Goal: Task Accomplishment & Management: Complete application form

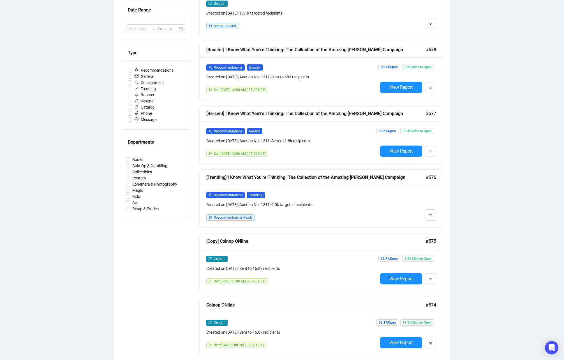
scroll to position [126, 0]
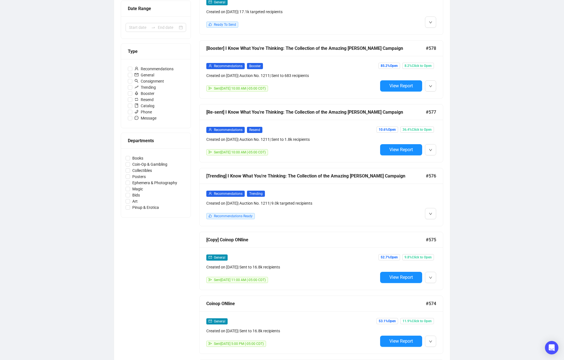
click at [494, 214] on div "Campaigns Draft Campaigns 33 Scheduled Campaigns 0 Sent Campaigns 479 Campaigns…" at bounding box center [282, 200] width 564 height 617
click at [431, 216] on span "button" at bounding box center [430, 213] width 3 height 7
click at [509, 222] on div "Campaigns Draft Campaigns 33 Scheduled Campaigns 0 Sent Campaigns 479 Campaigns…" at bounding box center [282, 200] width 564 height 617
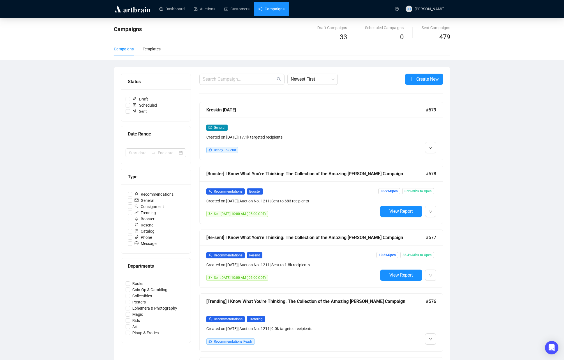
scroll to position [1, 0]
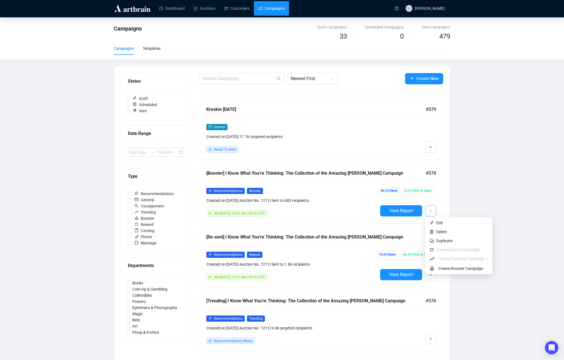
click at [434, 210] on button "button" at bounding box center [430, 210] width 11 height 11
drag, startPoint x: 474, startPoint y: 192, endPoint x: 452, endPoint y: 230, distance: 44.3
click at [474, 192] on div "Campaigns Draft Campaigns 33 Scheduled Campaigns 0 Sent Campaigns 479 Campaigns…" at bounding box center [282, 325] width 564 height 617
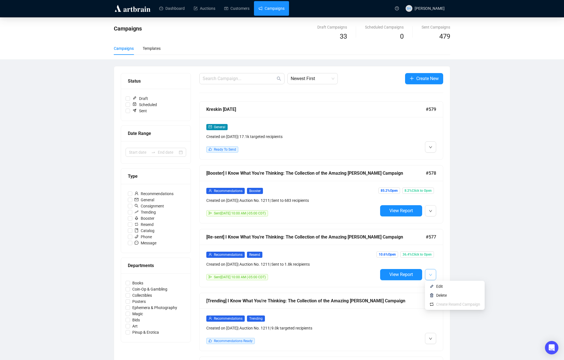
drag, startPoint x: 431, startPoint y: 273, endPoint x: 430, endPoint y: 276, distance: 3.0
click at [431, 274] on icon "down" at bounding box center [430, 275] width 3 height 3
drag, startPoint x: 482, startPoint y: 252, endPoint x: 458, endPoint y: 230, distance: 32.2
click at [482, 253] on div "Campaigns Draft Campaigns 33 Scheduled Campaigns 0 Sent Campaigns 479 Campaigns…" at bounding box center [282, 325] width 564 height 617
click at [429, 210] on icon "down" at bounding box center [430, 211] width 3 height 3
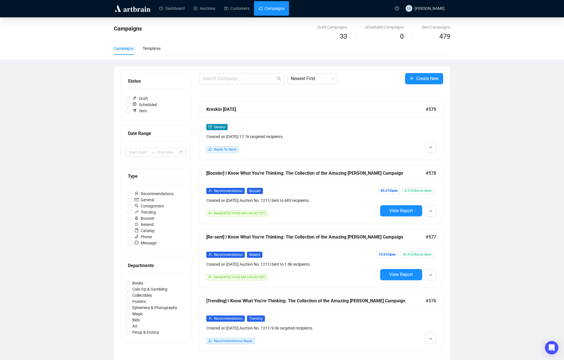
click at [489, 197] on div "Campaigns Draft Campaigns 33 Scheduled Campaigns 0 Sent Campaigns 479 Campaigns…" at bounding box center [282, 325] width 564 height 617
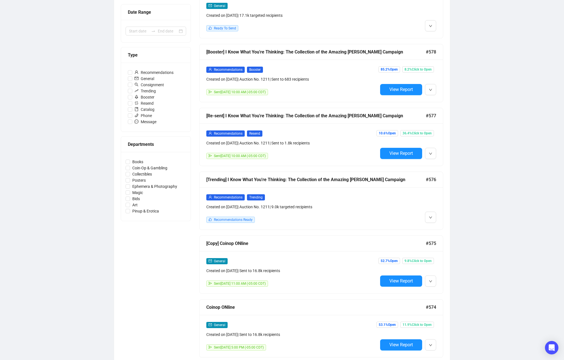
scroll to position [124, 0]
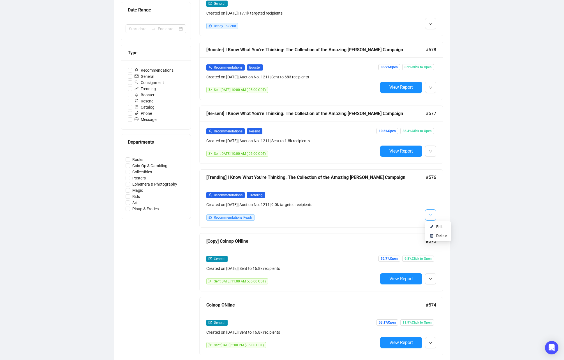
click at [431, 214] on icon "down" at bounding box center [430, 215] width 3 height 3
click at [436, 225] on span "Edit" at bounding box center [439, 227] width 7 height 4
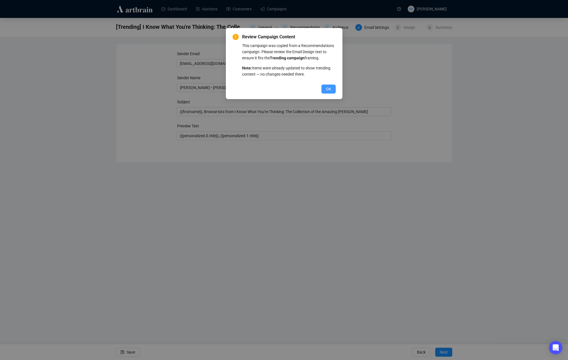
click at [327, 92] on span "OK" at bounding box center [328, 89] width 5 height 6
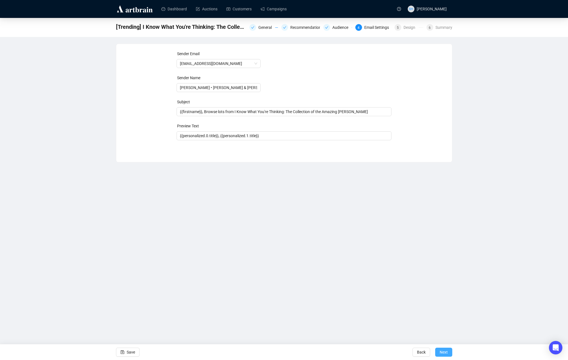
click at [442, 350] on span "Next" at bounding box center [444, 353] width 8 height 16
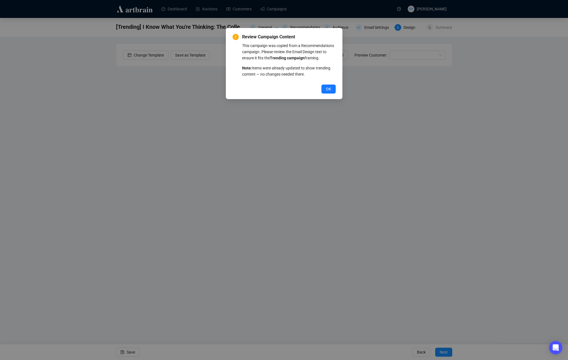
click at [329, 92] on span "OK" at bounding box center [328, 89] width 5 height 6
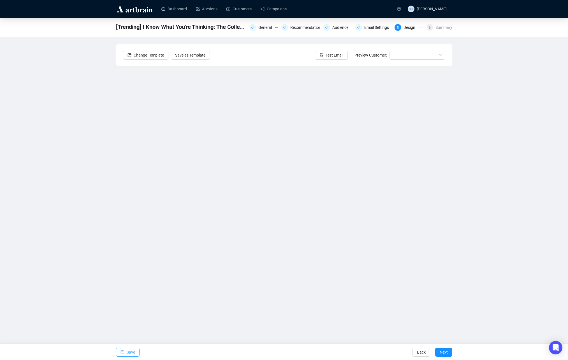
click at [128, 352] on span "Save" at bounding box center [131, 353] width 8 height 16
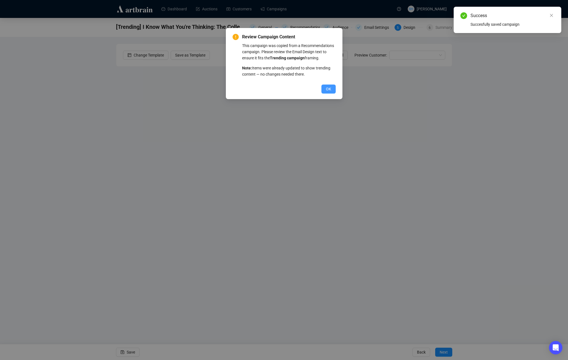
click at [329, 92] on span "OK" at bounding box center [328, 89] width 5 height 6
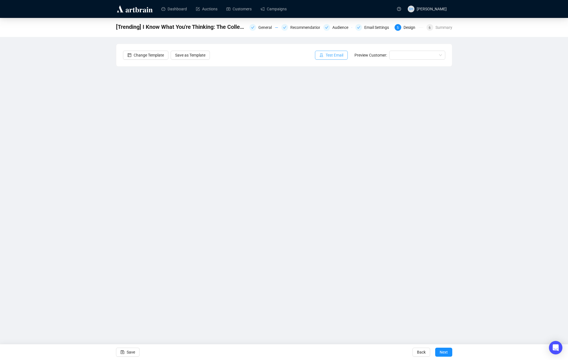
click at [333, 54] on span "Test Email" at bounding box center [335, 55] width 18 height 6
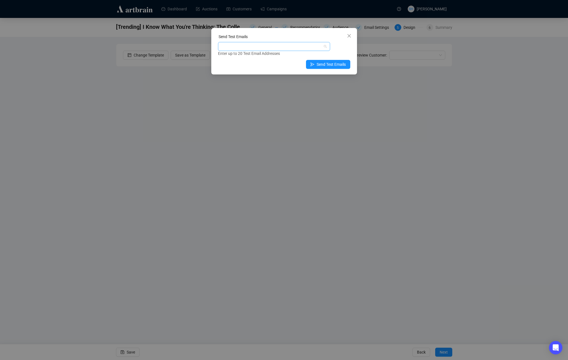
drag, startPoint x: 225, startPoint y: 47, endPoint x: 229, endPoint y: 50, distance: 5.8
click at [225, 46] on div at bounding box center [271, 47] width 104 height 8
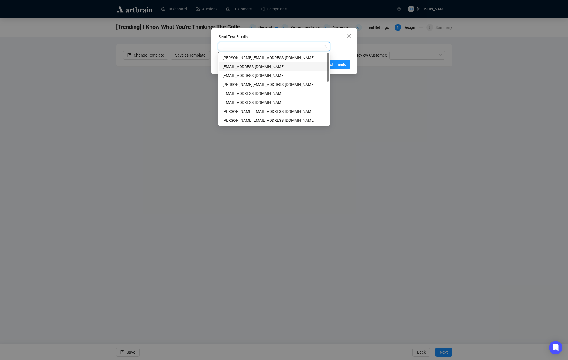
drag, startPoint x: 230, startPoint y: 66, endPoint x: 235, endPoint y: 68, distance: 4.9
click at [230, 66] on div "[EMAIL_ADDRESS][DOMAIN_NAME]" at bounding box center [274, 67] width 103 height 6
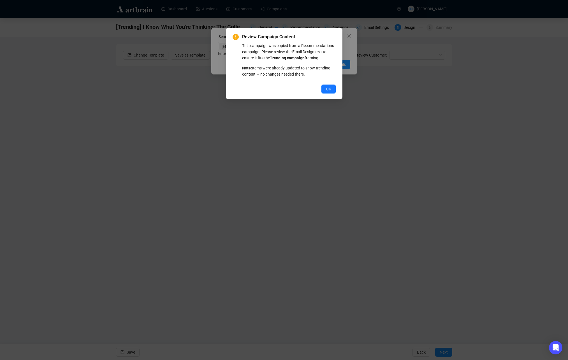
click at [338, 63] on div "Review Campaign Content This campaign was copied from a Recommendations campaig…" at bounding box center [284, 180] width 568 height 360
click at [328, 92] on span "OK" at bounding box center [328, 89] width 5 height 6
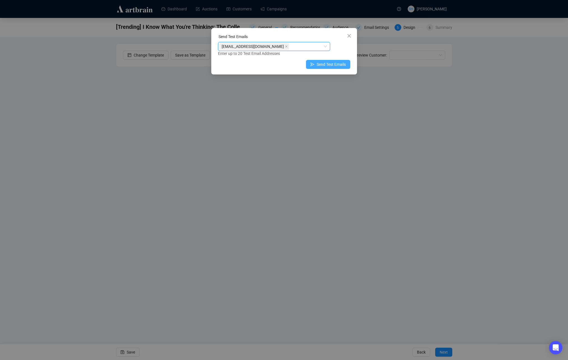
click at [319, 65] on span "Send Test Emails" at bounding box center [331, 64] width 29 height 6
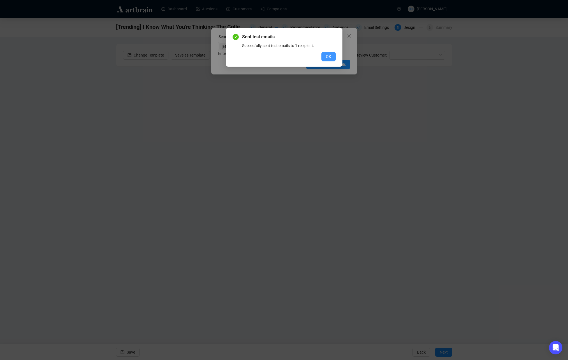
click at [331, 56] on span "OK" at bounding box center [328, 57] width 5 height 6
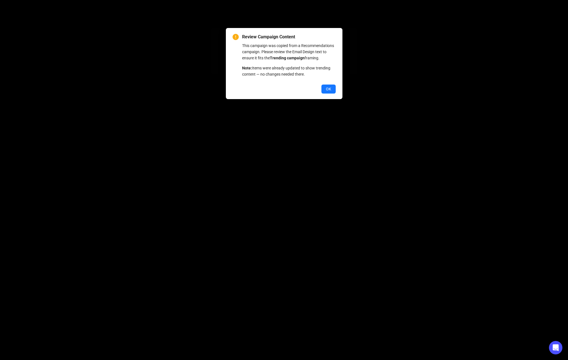
click at [328, 92] on span "OK" at bounding box center [328, 89] width 5 height 6
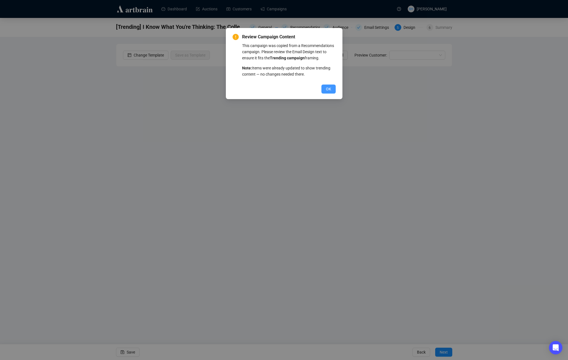
click at [329, 92] on span "OK" at bounding box center [328, 89] width 5 height 6
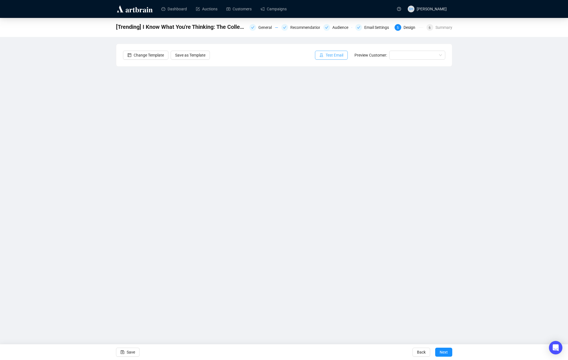
click at [327, 56] on span "Test Email" at bounding box center [335, 55] width 18 height 6
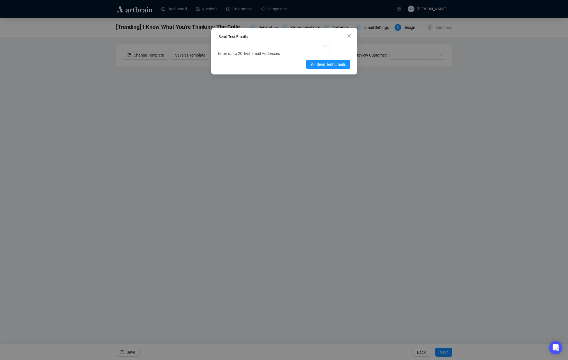
drag, startPoint x: 349, startPoint y: 36, endPoint x: 349, endPoint y: 34, distance: 2.8
click at [349, 36] on icon "close" at bounding box center [349, 36] width 4 height 4
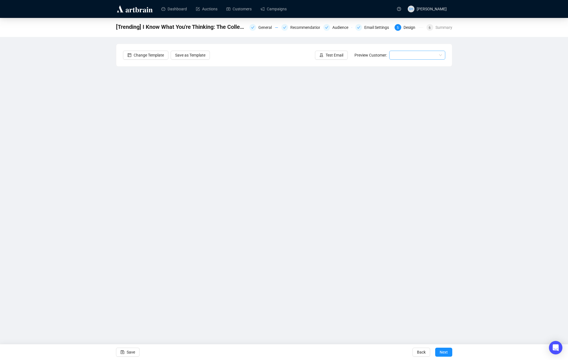
click at [402, 55] on input "search" at bounding box center [415, 55] width 44 height 8
click at [399, 75] on div "[PERSON_NAME] | Example" at bounding box center [417, 75] width 47 height 6
click at [331, 56] on span "Test Email" at bounding box center [335, 55] width 18 height 6
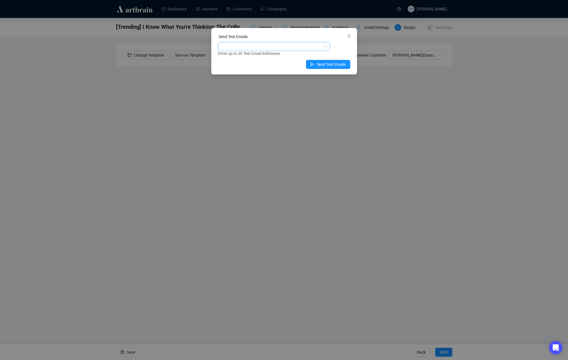
click at [229, 45] on div at bounding box center [271, 47] width 104 height 8
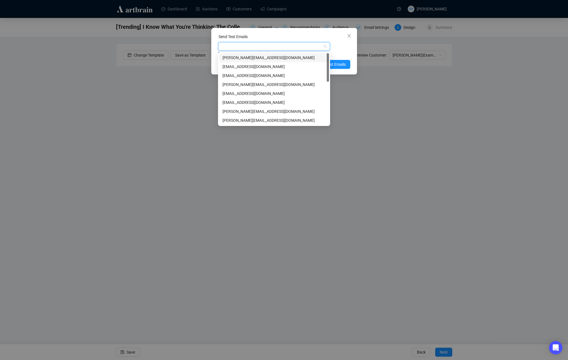
paste input "p"
type input "p"
drag, startPoint x: 226, startPoint y: 46, endPoint x: 215, endPoint y: 43, distance: 12.0
click at [214, 43] on div "Send Test Emails p Enter up to 20 Test Email Addresses Send Test Emails" at bounding box center [284, 51] width 146 height 47
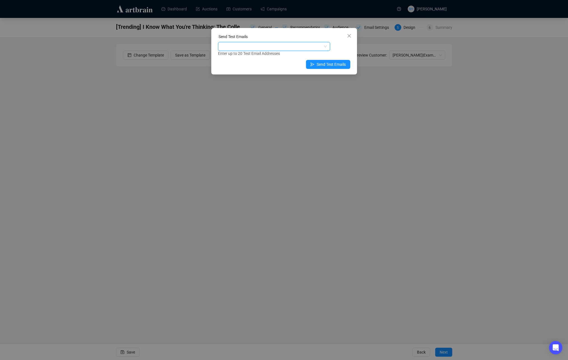
paste input "p"
type input "p"
drag, startPoint x: 225, startPoint y: 47, endPoint x: 219, endPoint y: 43, distance: 7.0
click at [215, 43] on div "Send Test Emails Enter up to 20 Test Email Addresses Send Test Emails" at bounding box center [284, 51] width 146 height 47
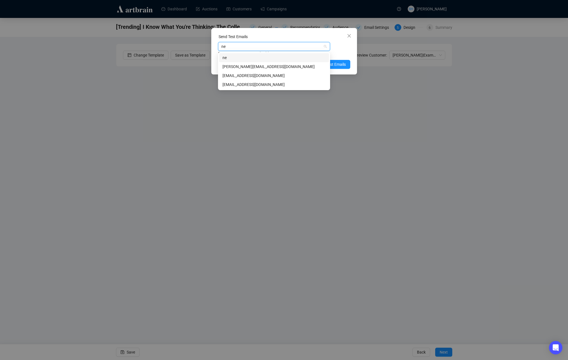
type input "net"
click at [233, 76] on div "[EMAIL_ADDRESS][DOMAIN_NAME]" at bounding box center [274, 76] width 103 height 6
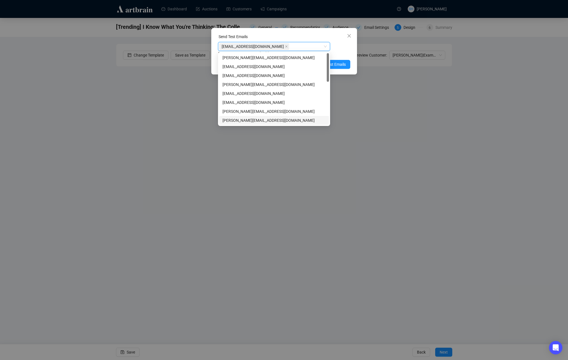
click at [339, 47] on div "[EMAIL_ADDRESS][DOMAIN_NAME] [EMAIL_ADDRESS][DOMAIN_NAME] Enter up to 20 Test E…" at bounding box center [284, 49] width 132 height 15
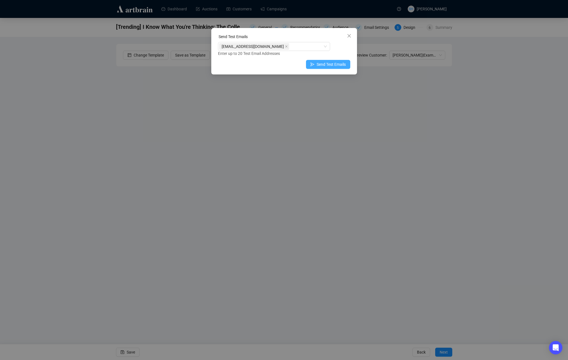
click at [320, 64] on span "Send Test Emails" at bounding box center [331, 64] width 29 height 6
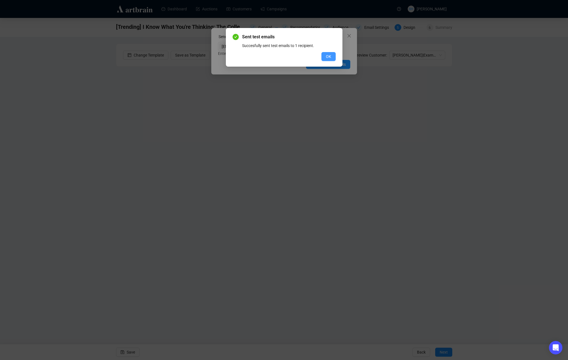
click at [327, 56] on span "OK" at bounding box center [328, 57] width 5 height 6
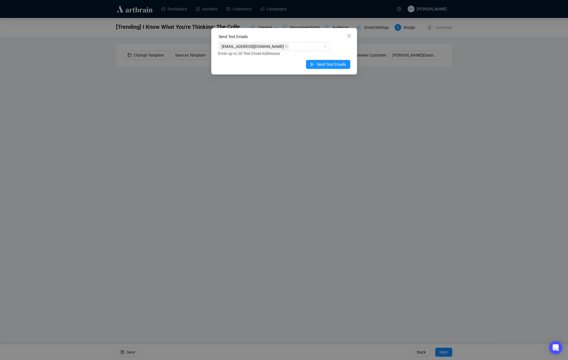
click at [348, 36] on icon "close" at bounding box center [349, 36] width 4 height 4
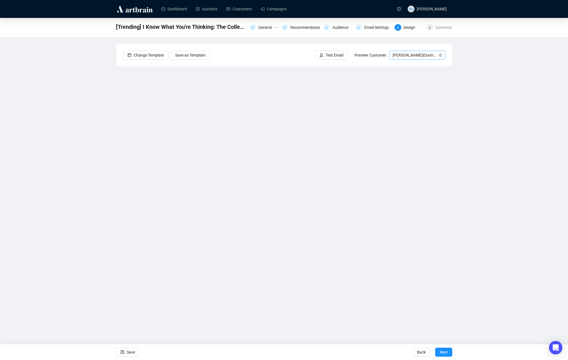
click at [406, 56] on span "[PERSON_NAME] | Example" at bounding box center [417, 55] width 49 height 8
click at [399, 66] on div "[PERSON_NAME] | Example" at bounding box center [417, 66] width 47 height 6
click at [124, 351] on button "Save" at bounding box center [128, 352] width 24 height 9
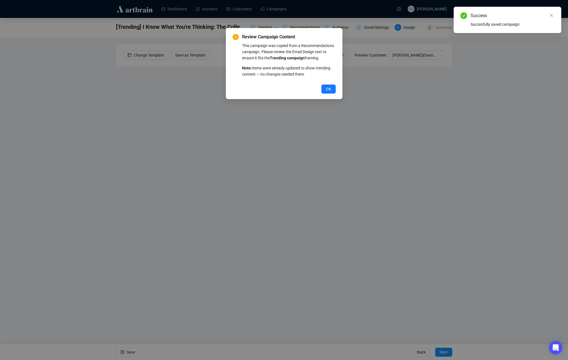
click at [328, 92] on span "OK" at bounding box center [328, 89] width 5 height 6
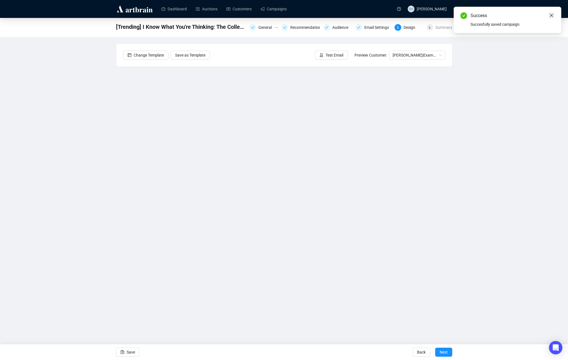
click at [552, 16] on icon "close" at bounding box center [552, 15] width 4 height 4
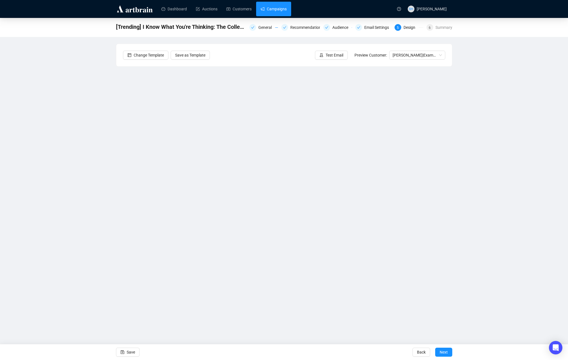
click at [274, 9] on link "Campaigns" at bounding box center [274, 9] width 26 height 15
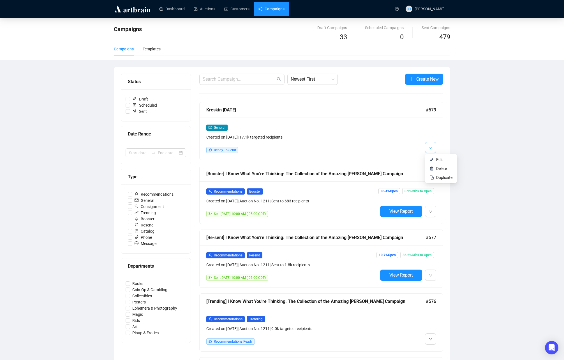
click at [431, 147] on icon "down" at bounding box center [430, 147] width 3 height 3
click at [439, 160] on span "Edit" at bounding box center [439, 160] width 7 height 4
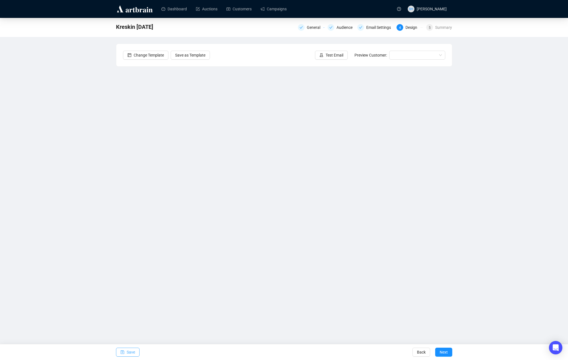
click at [128, 352] on span "Save" at bounding box center [131, 353] width 8 height 16
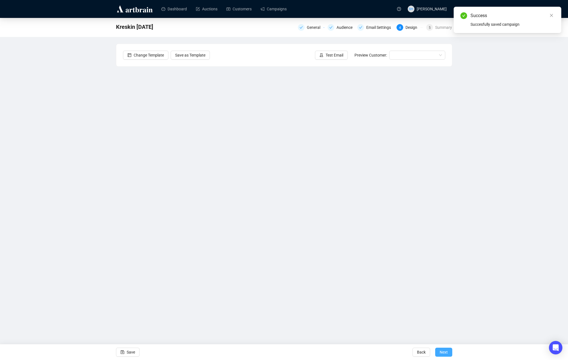
click at [442, 354] on span "Next" at bounding box center [444, 353] width 8 height 16
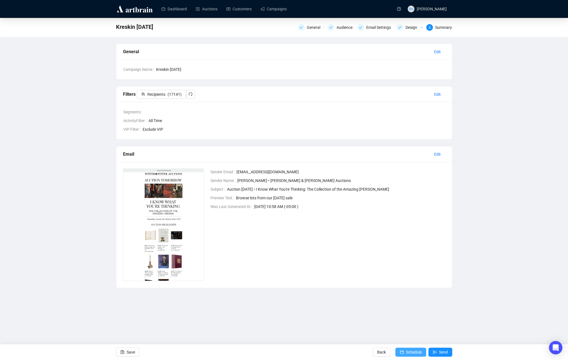
click at [407, 354] on span "Schedule" at bounding box center [414, 353] width 16 height 16
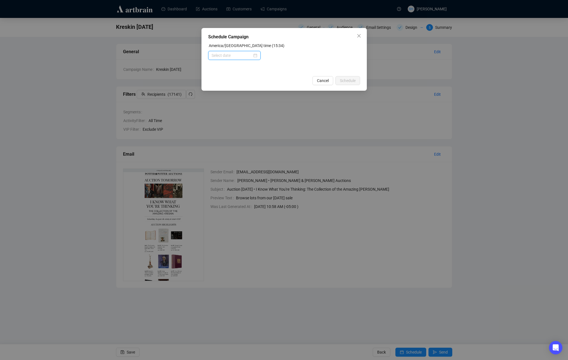
click at [221, 56] on input at bounding box center [232, 55] width 41 height 6
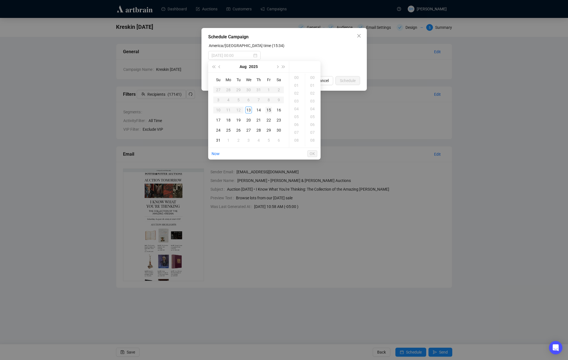
click at [269, 110] on div "15" at bounding box center [268, 110] width 7 height 7
click at [298, 109] on div "09" at bounding box center [296, 108] width 13 height 8
click at [312, 78] on div "00" at bounding box center [312, 78] width 13 height 8
type input "[DATE] 09:00"
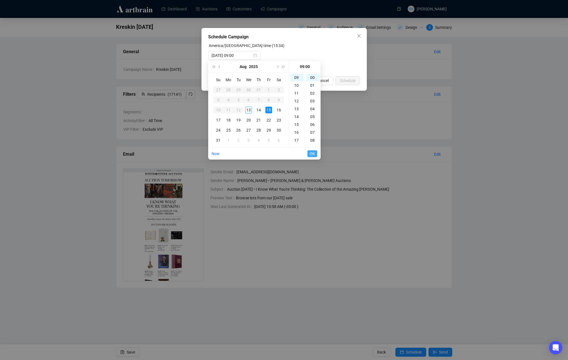
click at [314, 154] on span "OK" at bounding box center [312, 154] width 5 height 11
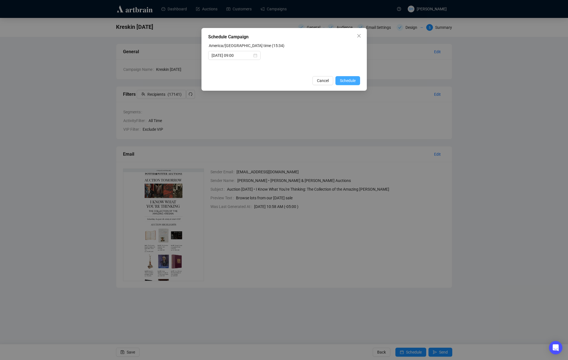
click at [345, 82] on span "Schedule" at bounding box center [348, 81] width 16 height 6
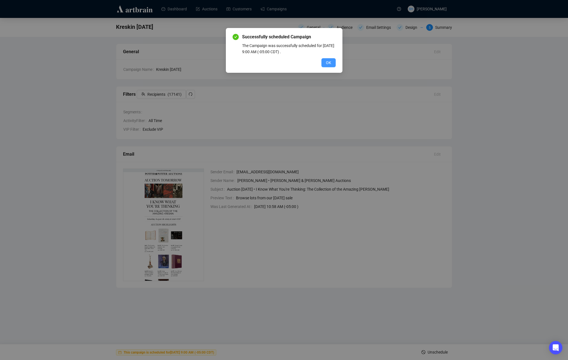
click at [328, 63] on span "OK" at bounding box center [328, 63] width 5 height 6
